Goal: Book appointment/travel/reservation

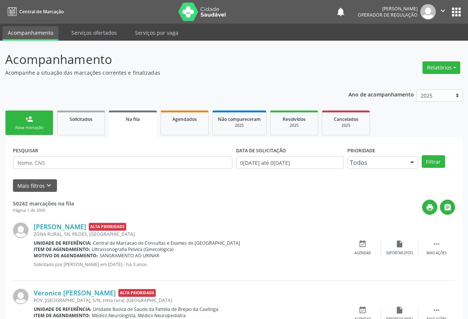
click at [29, 121] on div "person_add" at bounding box center [29, 119] width 8 height 8
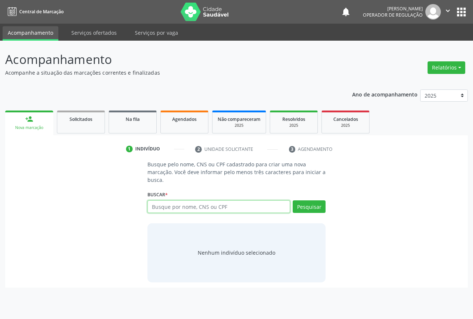
click at [189, 212] on input "text" at bounding box center [219, 206] width 143 height 13
type input "ALBERTY GABRIEL"
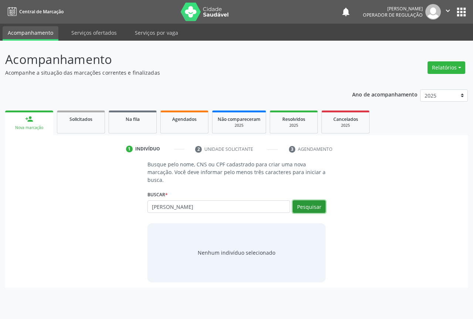
click at [307, 210] on button "Pesquisar" at bounding box center [309, 206] width 33 height 13
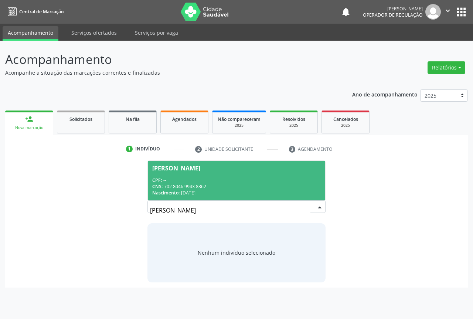
click at [186, 171] on div "Alberty Gabriel Santana Lopes" at bounding box center [176, 168] width 48 height 6
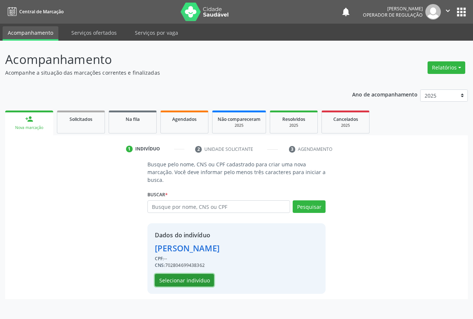
click at [188, 280] on button "Selecionar indivíduo" at bounding box center [184, 280] width 59 height 13
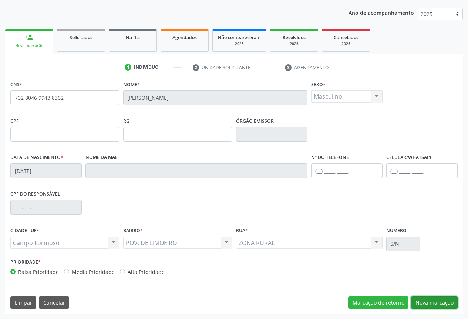
click at [440, 301] on button "Nova marcação" at bounding box center [434, 303] width 47 height 13
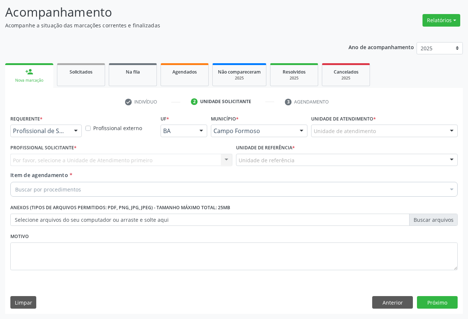
scroll to position [47, 0]
click at [65, 139] on div "Requerente * Profissional de Saúde Profissional de Saúde Paciente Nenhum result…" at bounding box center [46, 127] width 75 height 29
click at [68, 132] on div "Profissional de Saúde" at bounding box center [45, 131] width 71 height 13
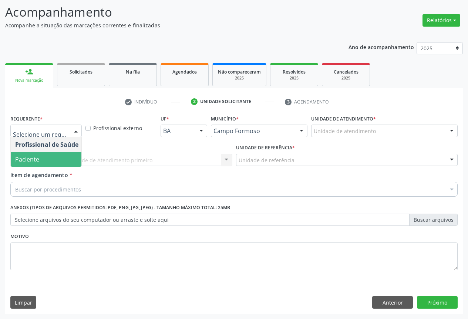
click at [57, 160] on span "Paciente" at bounding box center [47, 159] width 72 height 15
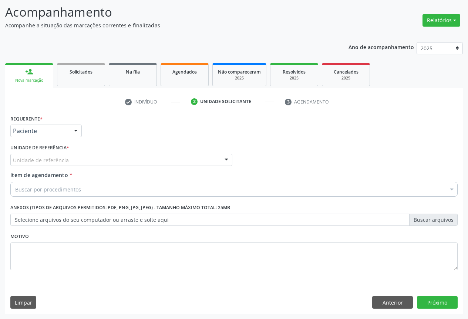
click at [121, 164] on div "Unidade de referência" at bounding box center [121, 160] width 222 height 13
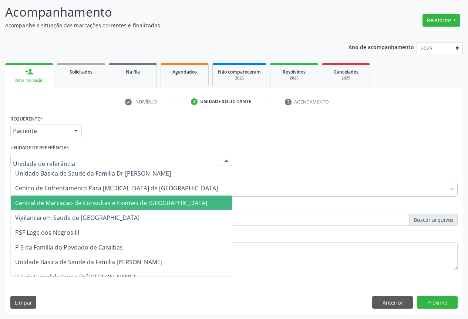
click at [125, 199] on span "Central de Marcacao de Consultas e Exames de [GEOGRAPHIC_DATA]" at bounding box center [111, 203] width 192 height 8
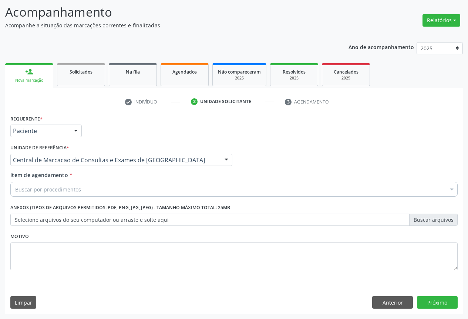
click at [134, 192] on div "Buscar por procedimentos" at bounding box center [233, 189] width 447 height 15
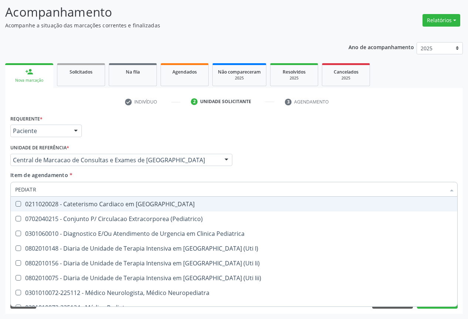
type input "PEDIATRA"
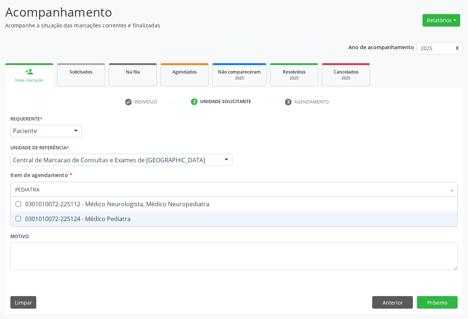
click at [128, 222] on div "0301010072-225124 - Médico Pediatra" at bounding box center [233, 219] width 437 height 6
checkbox Pediatra "true"
click at [448, 303] on div "Requerente * Paciente Profissional de Saúde Paciente Nenhum resultado encontrad…" at bounding box center [233, 213] width 457 height 201
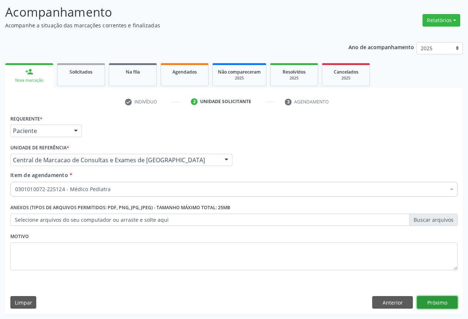
click at [448, 303] on button "Próximo" at bounding box center [437, 302] width 41 height 13
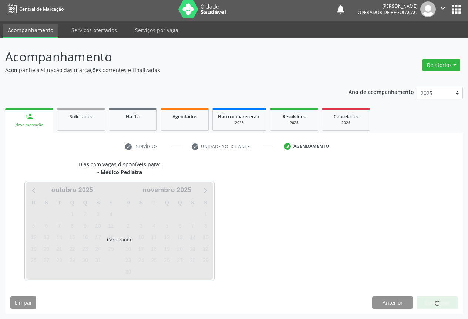
scroll to position [3, 0]
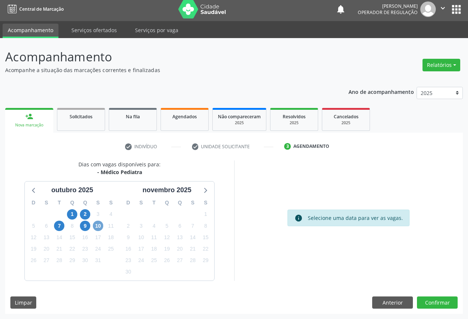
click at [100, 230] on span "10" at bounding box center [98, 226] width 10 height 10
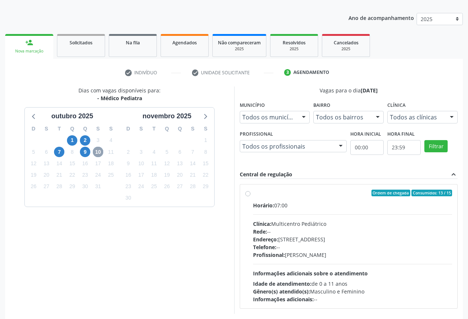
scroll to position [109, 0]
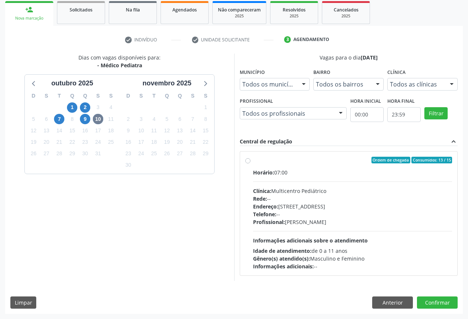
click at [312, 210] on div "Telefone: --" at bounding box center [352, 214] width 199 height 8
click at [250, 163] on input "Ordem de chegada Consumidos: 13 / 15 Horário: 07:00 Clínica: Multicentro Pediát…" at bounding box center [247, 160] width 5 height 7
radio input "true"
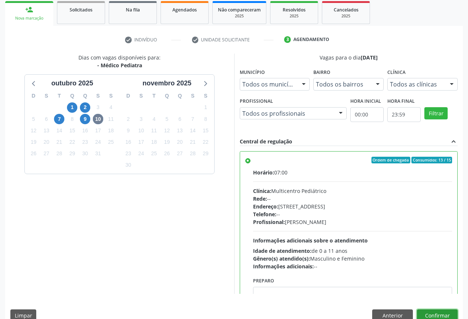
click at [435, 315] on button "Confirmar" at bounding box center [437, 316] width 41 height 13
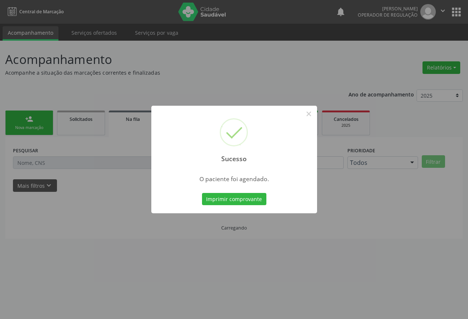
scroll to position [0, 0]
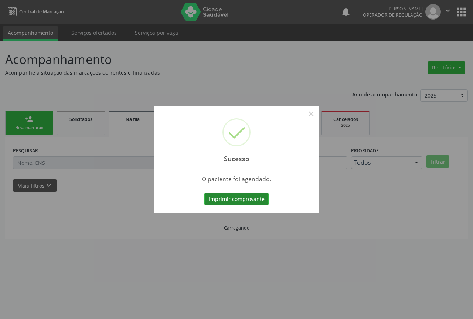
click at [256, 205] on button "Imprimir comprovante" at bounding box center [237, 199] width 64 height 13
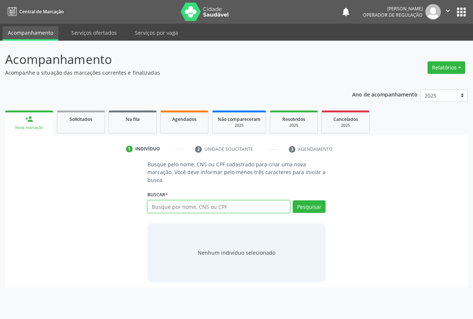
click at [155, 211] on input "text" at bounding box center [219, 206] width 143 height 13
type input "704806569990144"
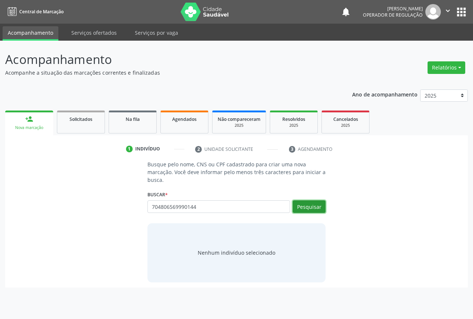
click at [319, 210] on button "Pesquisar" at bounding box center [309, 206] width 33 height 13
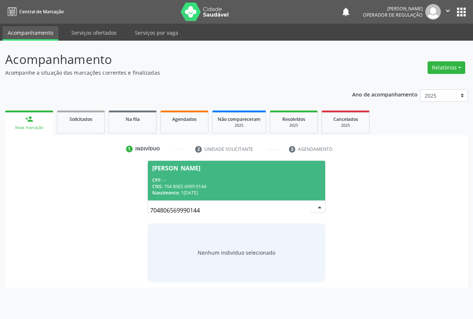
click at [206, 172] on span "[PERSON_NAME] CPF: -- CNS: 704 8065 6999 0144 Nascimento: 1[DATE]" at bounding box center [237, 181] width 178 height 40
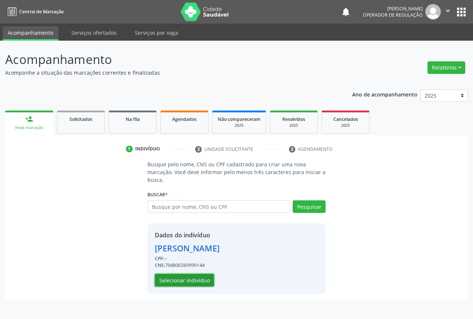
click at [190, 279] on button "Selecionar indivíduo" at bounding box center [184, 280] width 59 height 13
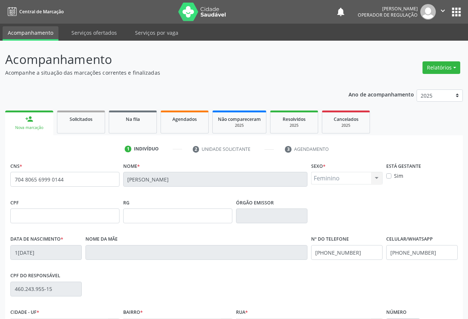
scroll to position [82, 0]
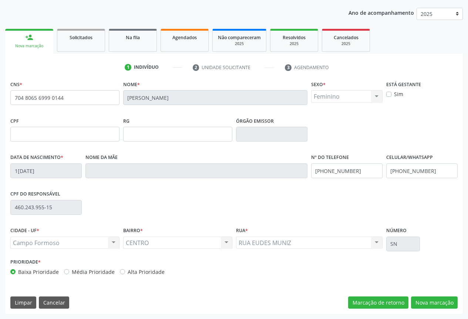
click at [428, 312] on div "CNS * 704 8065 6999 0144 [GEOGRAPHIC_DATA] * [PERSON_NAME] * Feminino Masculino…" at bounding box center [233, 196] width 457 height 235
click at [430, 303] on button "Nova marcação" at bounding box center [434, 303] width 47 height 13
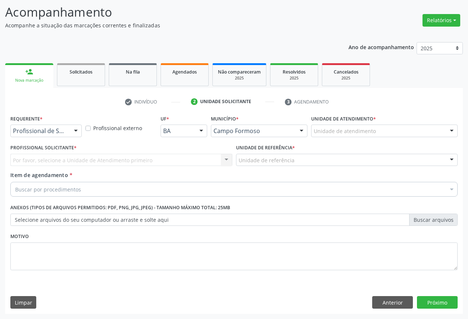
scroll to position [47, 0]
click at [74, 136] on div at bounding box center [75, 131] width 11 height 13
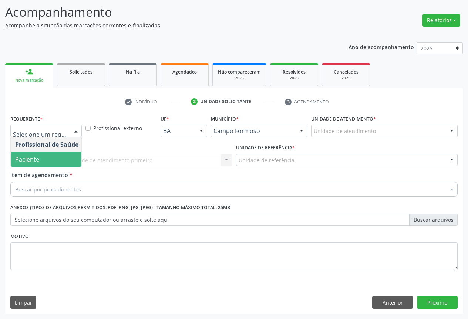
click at [55, 156] on span "Paciente" at bounding box center [47, 159] width 72 height 15
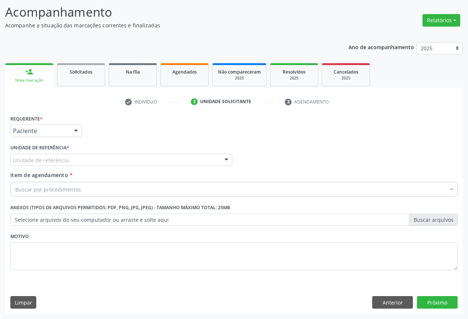
drag, startPoint x: 102, startPoint y: 163, endPoint x: 104, endPoint y: 183, distance: 20.4
click at [102, 164] on div "Unidade de referência" at bounding box center [121, 160] width 222 height 13
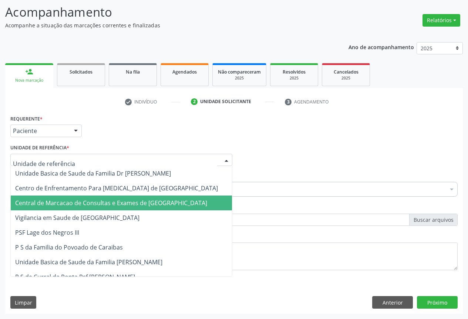
click at [102, 197] on span "Central de Marcacao de Consultas e Exames de [GEOGRAPHIC_DATA]" at bounding box center [121, 203] width 221 height 15
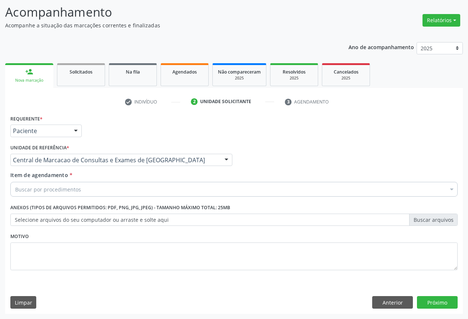
click at [116, 192] on div "Buscar por procedimentos" at bounding box center [233, 189] width 447 height 15
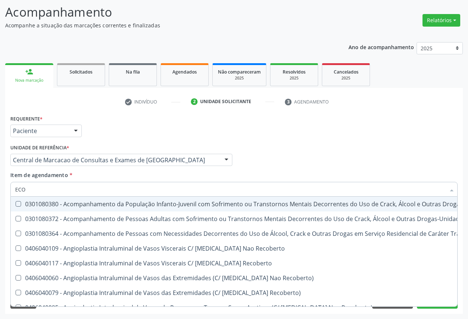
type input "ECOC"
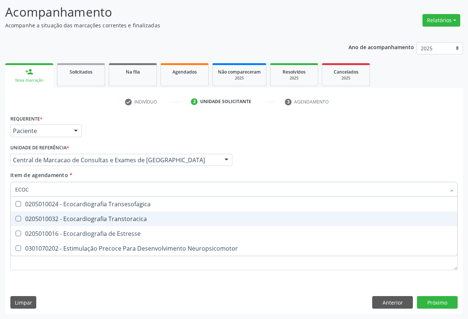
click at [116, 218] on div "0205010032 - Ecocardiografia Transtoracica" at bounding box center [233, 219] width 437 height 6
checkbox Transtoracica "true"
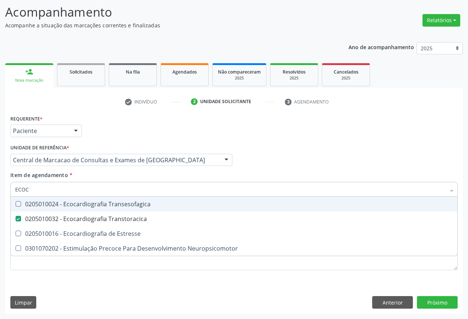
click at [120, 190] on input "ECOC" at bounding box center [230, 189] width 430 height 15
type input "EL"
checkbox Transtoracica "false"
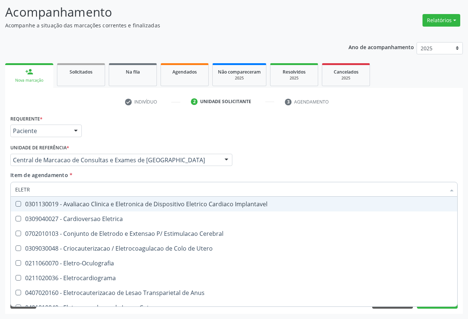
type input "ELETRO"
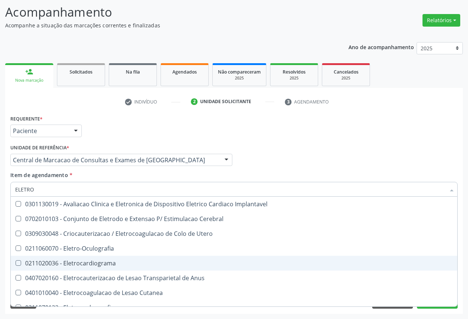
click at [108, 261] on div "0211020036 - Eletrocardiograma" at bounding box center [233, 263] width 437 height 6
checkbox Eletrocardiograma "true"
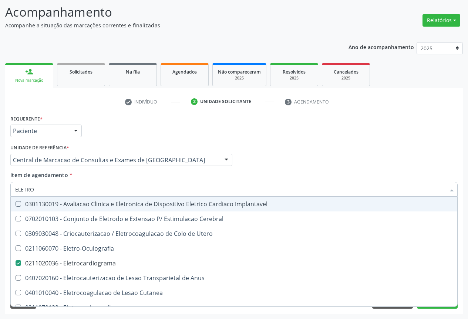
click at [303, 176] on div "Item de agendamento * ELETRO Desfazer seleção 0301130019 - Avaliacao Clinica e …" at bounding box center [233, 182] width 447 height 23
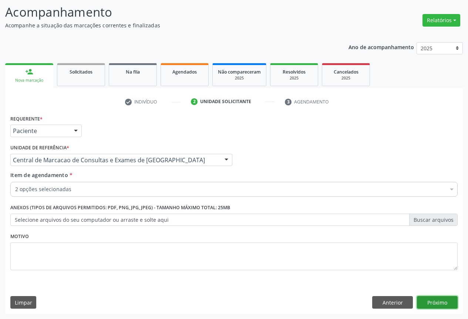
click at [421, 299] on button "Próximo" at bounding box center [437, 302] width 41 height 13
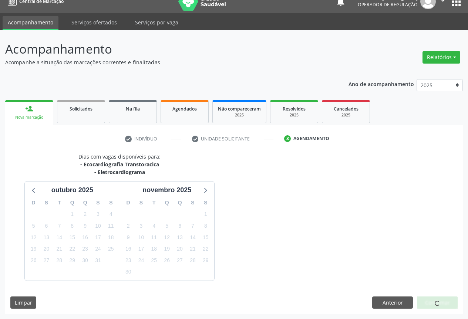
scroll to position [32, 0]
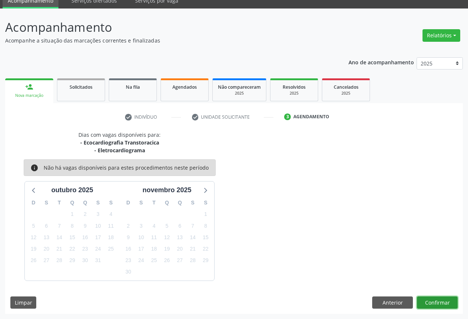
click at [426, 298] on button "Confirmar" at bounding box center [437, 303] width 41 height 13
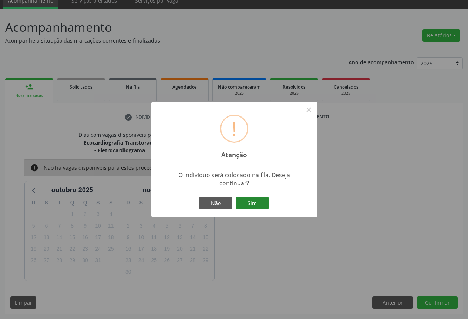
click at [253, 200] on button "Sim" at bounding box center [252, 203] width 33 height 13
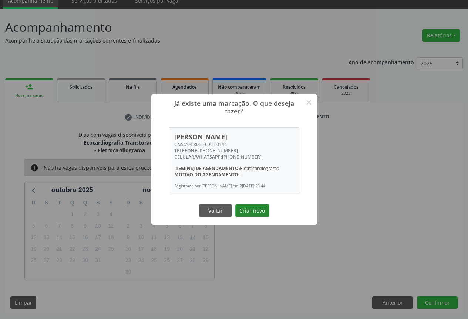
click at [263, 214] on button "Criar novo" at bounding box center [252, 211] width 34 height 13
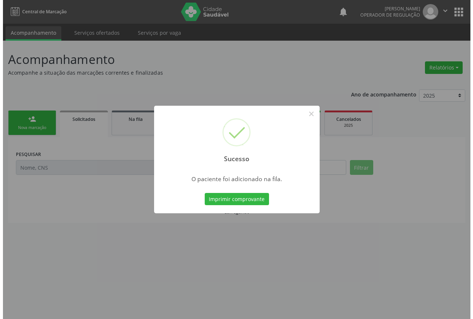
scroll to position [0, 0]
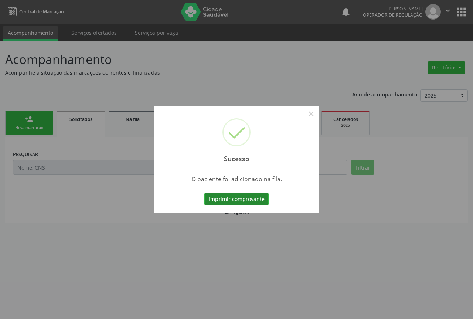
click at [254, 199] on button "Imprimir comprovante" at bounding box center [237, 199] width 64 height 13
